Goal: Task Accomplishment & Management: Manage account settings

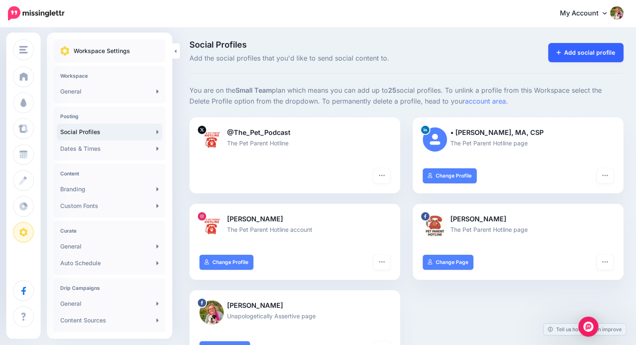
click at [585, 54] on link "Add social profile" at bounding box center [586, 52] width 76 height 19
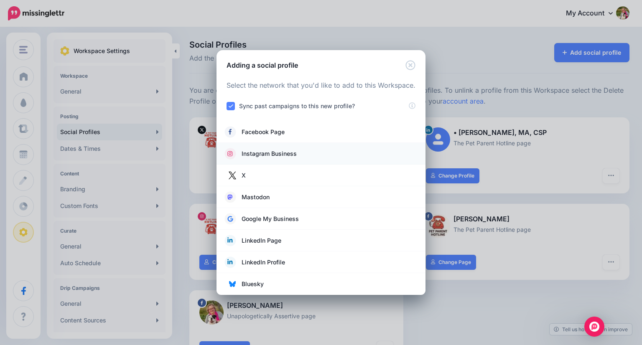
click at [289, 153] on span "Instagram Business" at bounding box center [269, 154] width 55 height 10
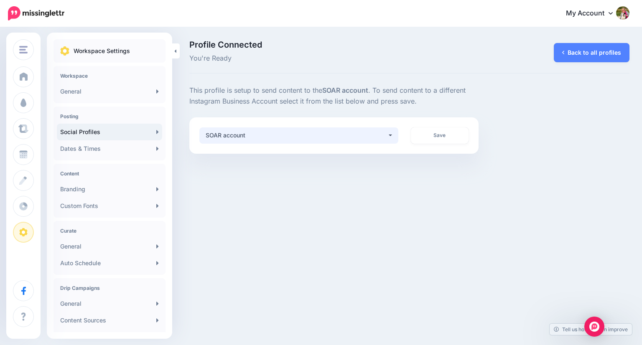
click at [391, 134] on button "SOAR account" at bounding box center [298, 136] width 199 height 16
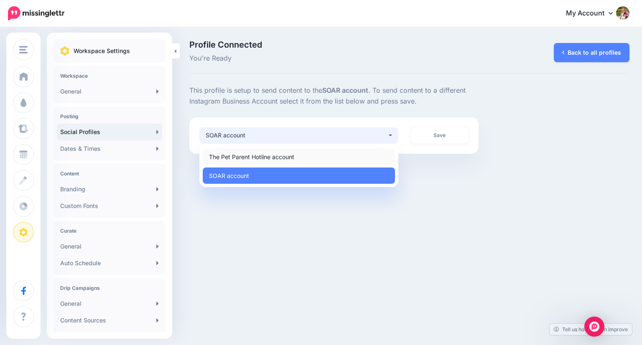
click at [370, 155] on link "The Pet Parent Hotline account" at bounding box center [299, 157] width 192 height 16
select select "**********"
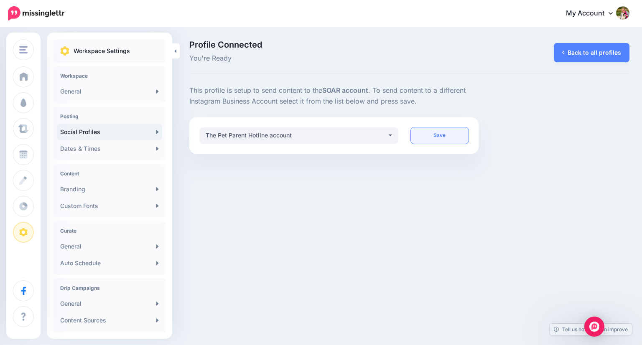
click at [433, 138] on link "Save" at bounding box center [440, 136] width 58 height 16
